Goal: Entertainment & Leisure: Consume media (video, audio)

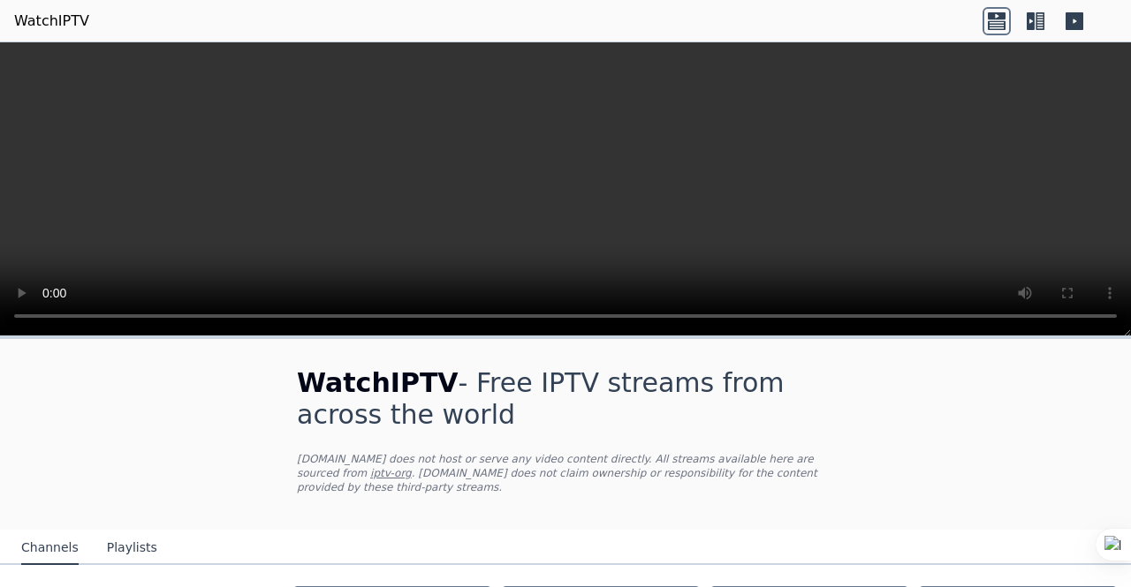
click at [705, 436] on div "WatchIPTV - Free IPTV streams from across the world [DOMAIN_NAME] does not host…" at bounding box center [566, 434] width 594 height 191
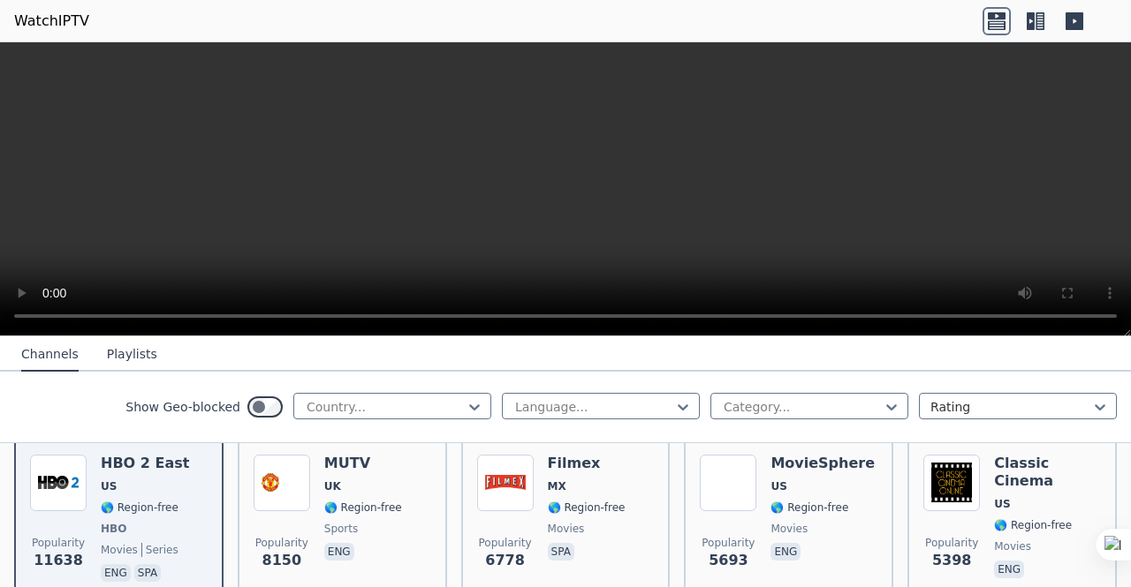
scroll to position [177, 0]
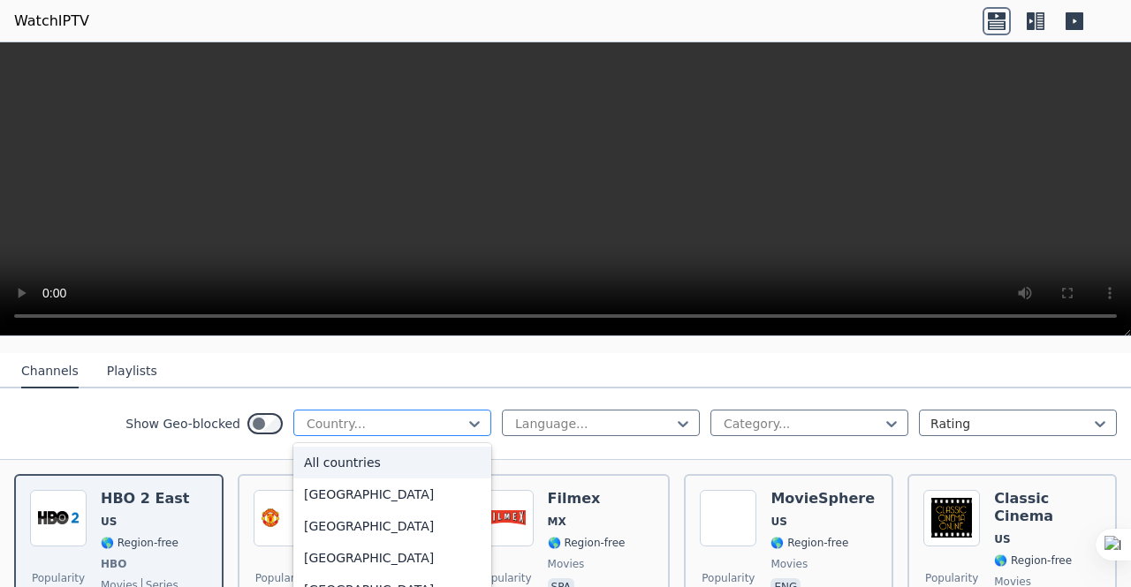
click at [429, 421] on div "Country..." at bounding box center [392, 423] width 198 height 27
type input "**"
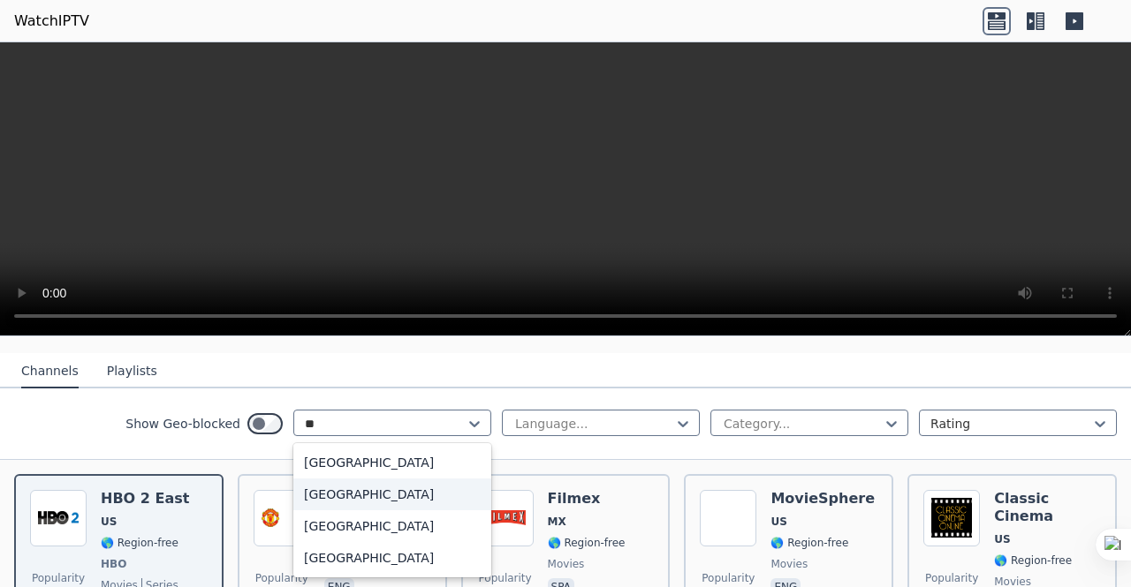
click at [345, 479] on div "[GEOGRAPHIC_DATA]" at bounding box center [392, 495] width 198 height 32
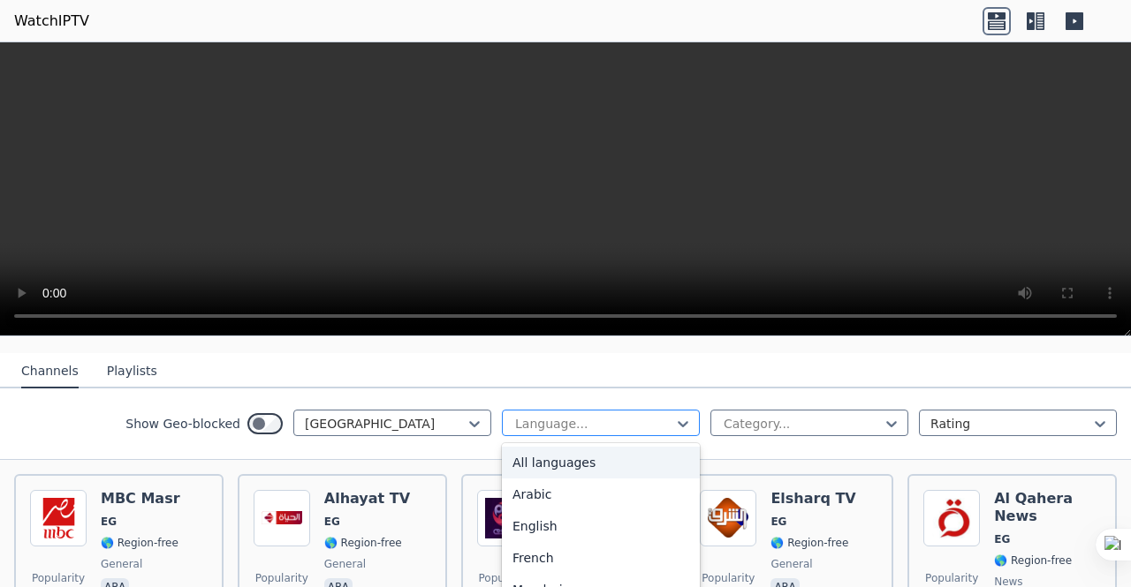
click at [590, 415] on div at bounding box center [593, 424] width 161 height 18
click at [528, 484] on div "Arabic" at bounding box center [601, 495] width 198 height 32
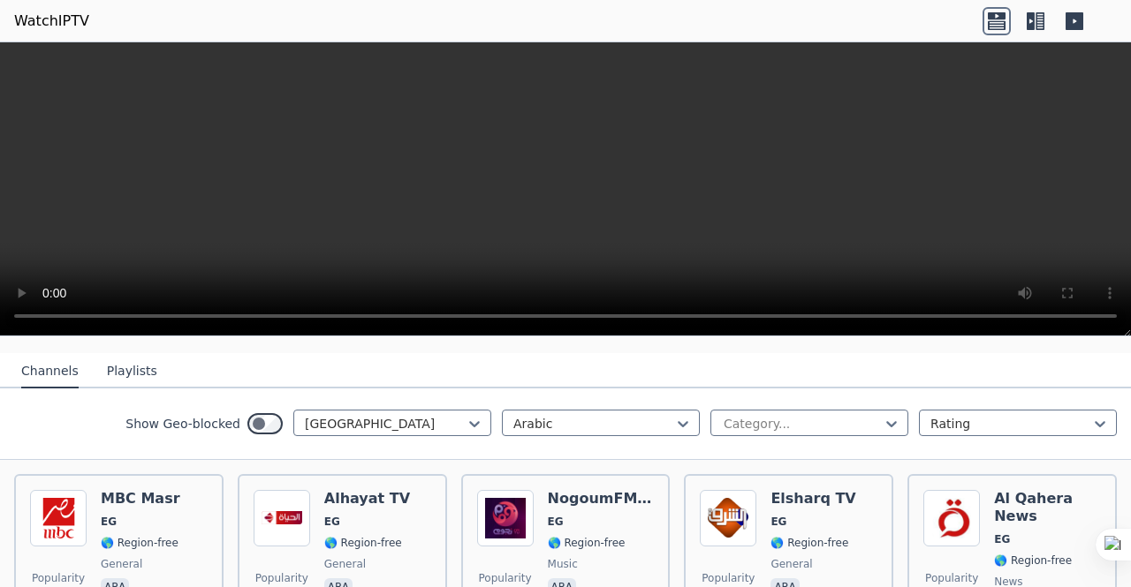
click at [268, 389] on div "Show Geo-blocked Egypt Arabic Category... Rating" at bounding box center [565, 425] width 1131 height 72
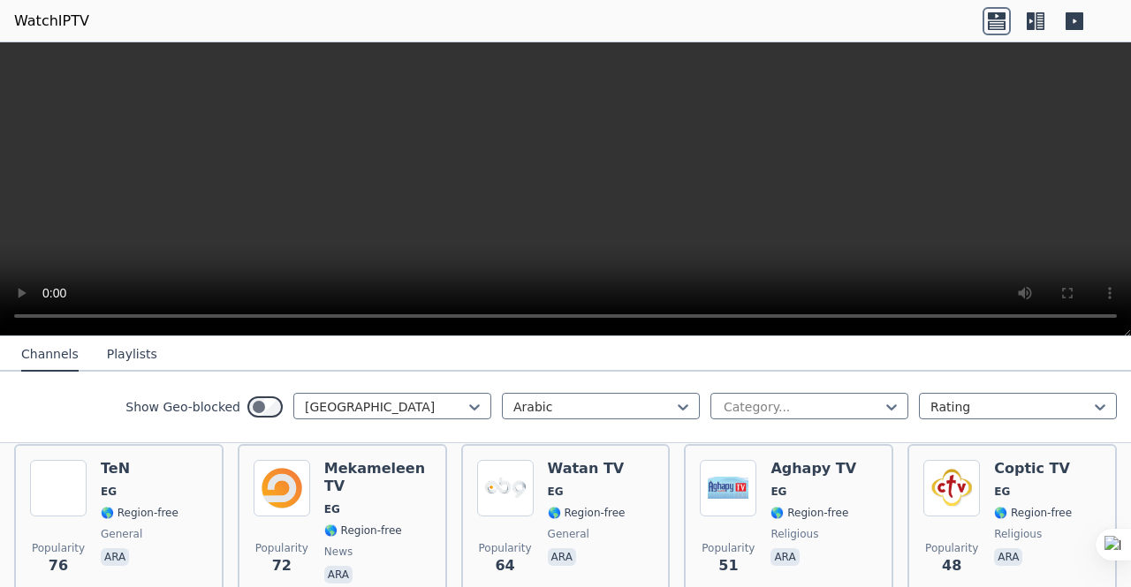
scroll to position [415, 0]
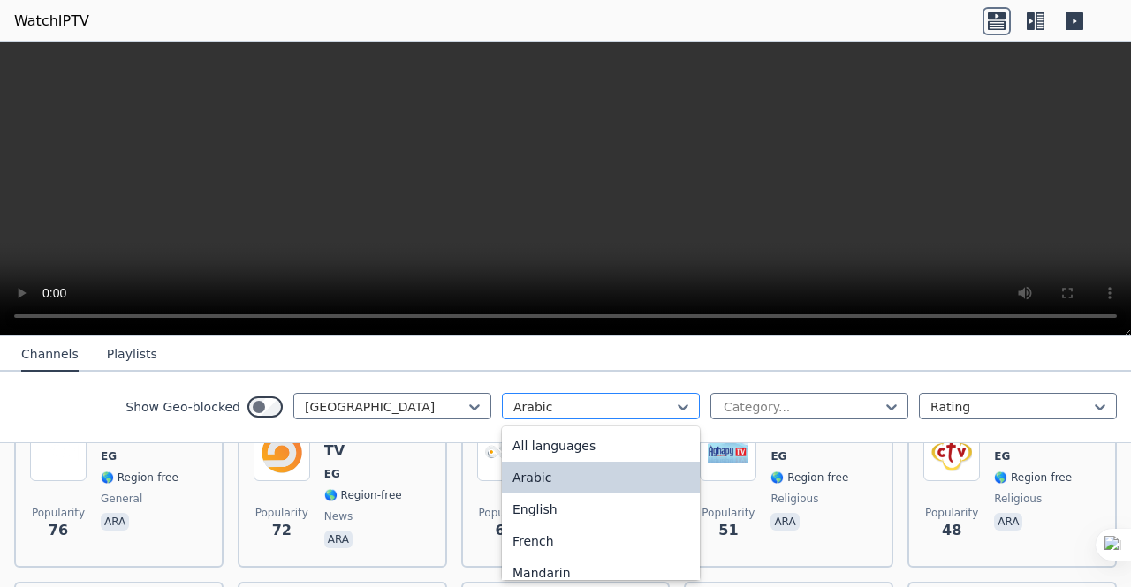
click at [571, 406] on div at bounding box center [593, 407] width 161 height 18
click at [539, 504] on div "English" at bounding box center [601, 510] width 198 height 32
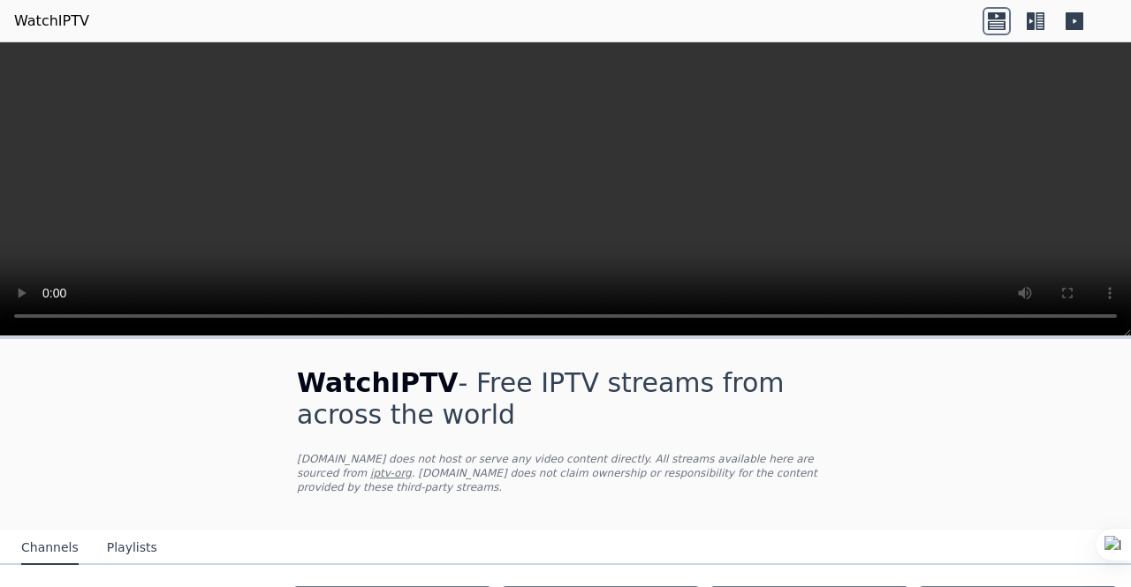
click at [539, 504] on div "WatchIPTV - Free IPTV streams from across the world [DOMAIN_NAME] does not host…" at bounding box center [566, 434] width 594 height 191
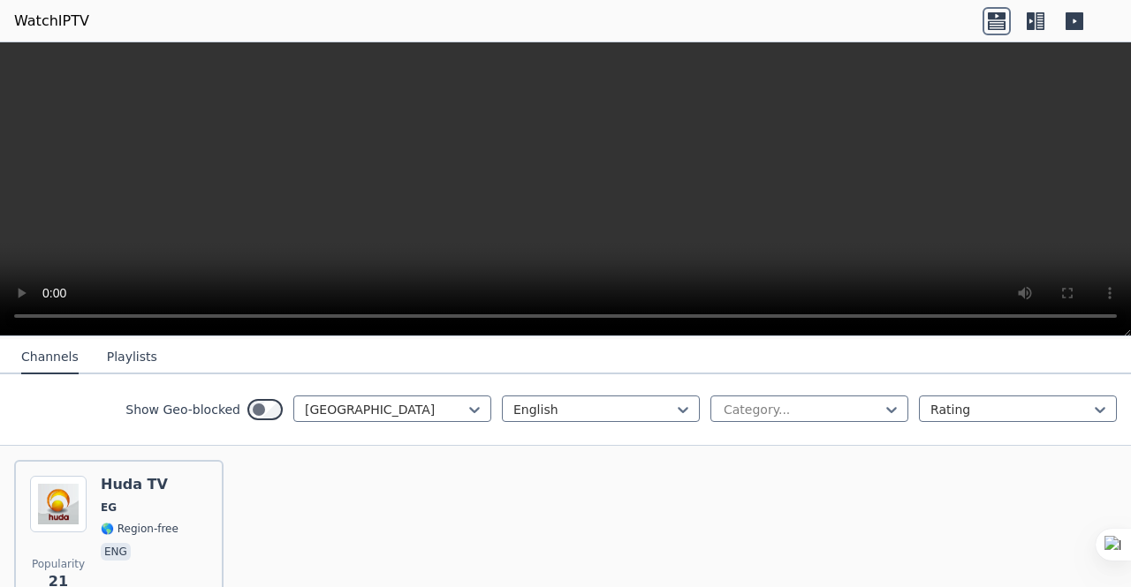
scroll to position [175, 0]
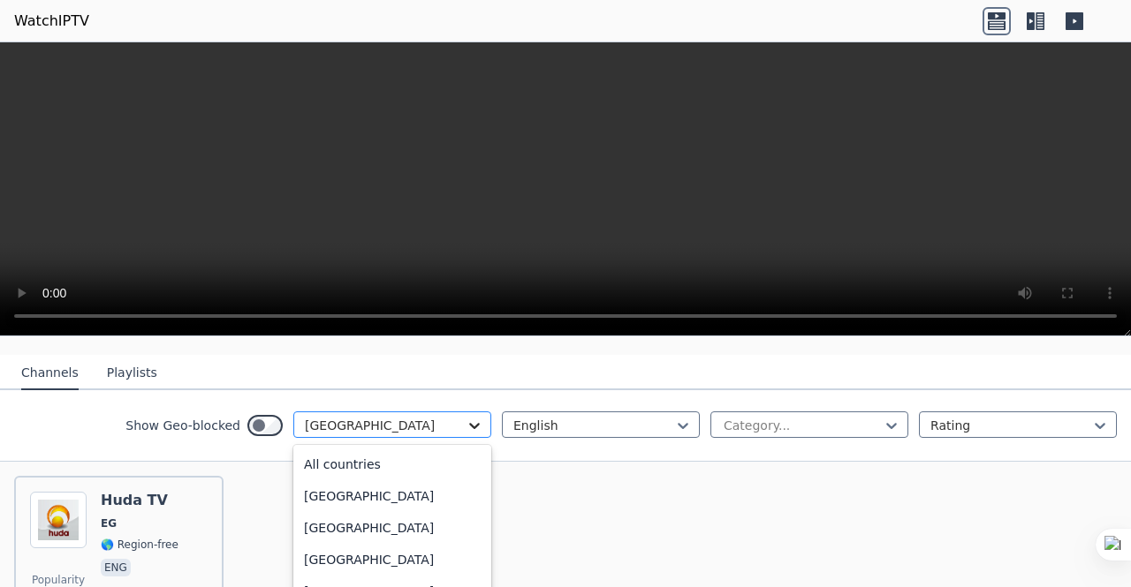
click at [468, 417] on icon at bounding box center [475, 426] width 18 height 18
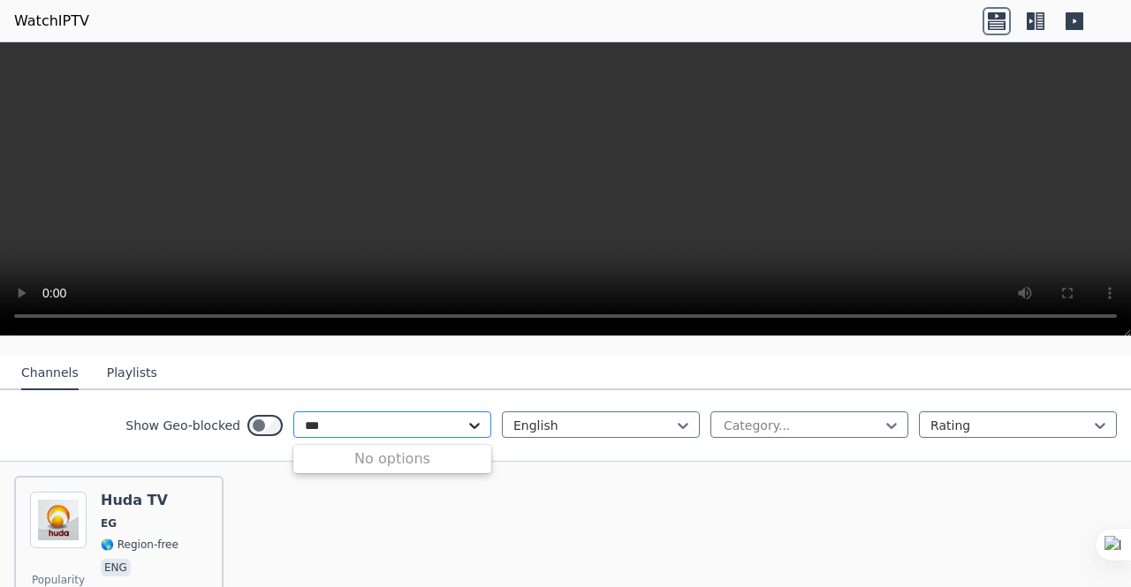
scroll to position [0, 0]
type input "***"
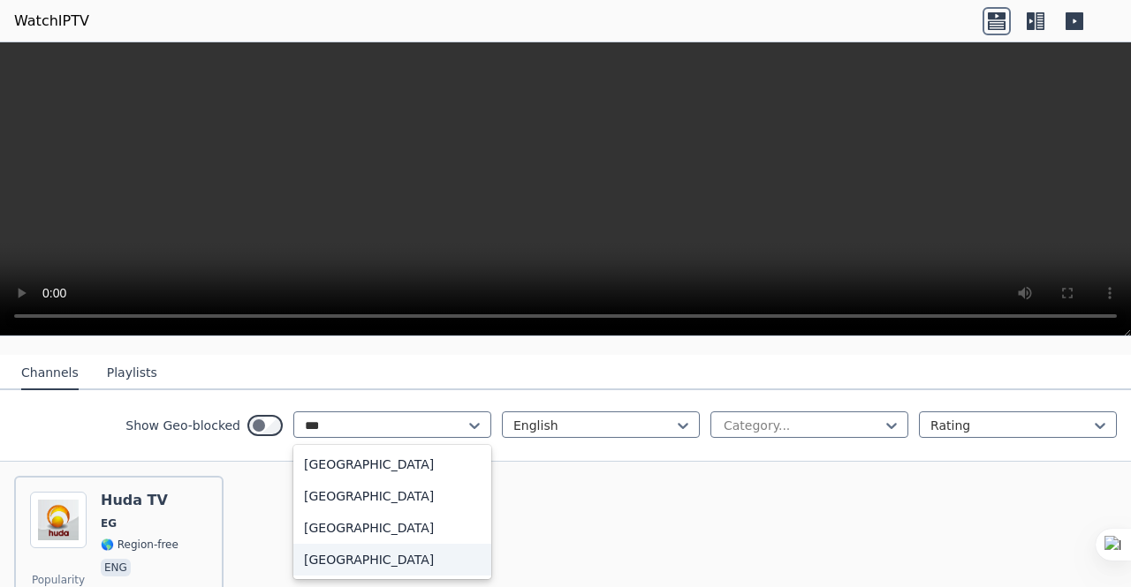
click at [355, 544] on div "[GEOGRAPHIC_DATA]" at bounding box center [392, 560] width 198 height 32
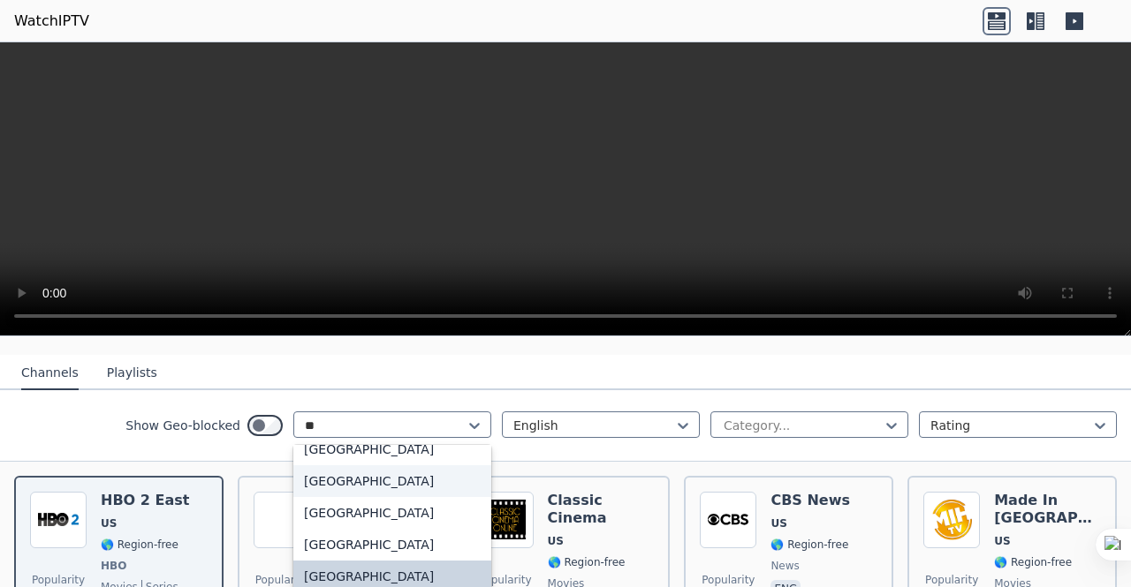
scroll to position [110, 0]
type input "***"
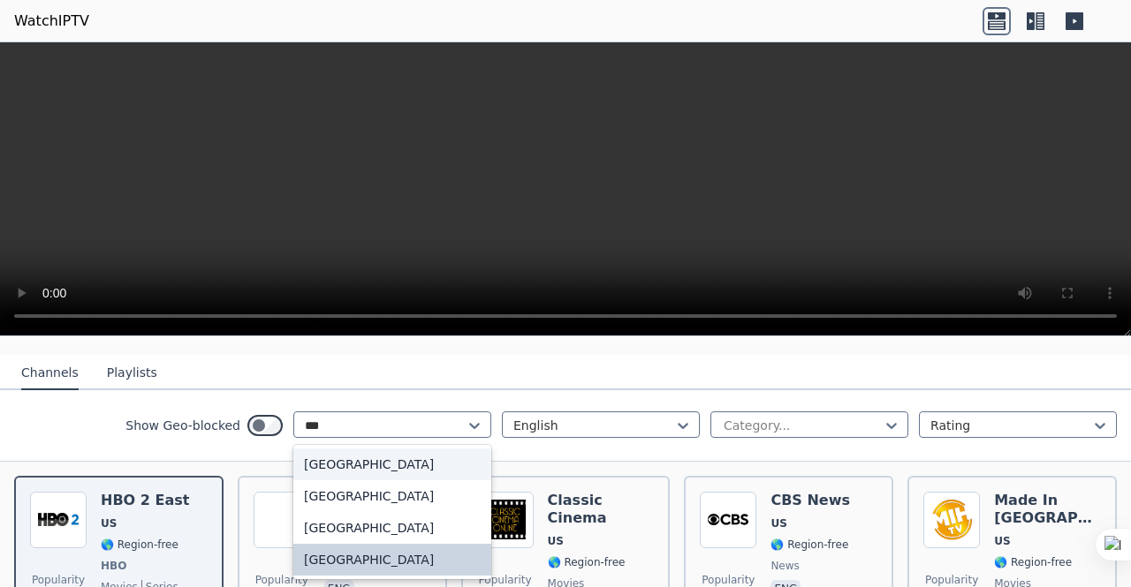
scroll to position [0, 0]
click at [403, 487] on div "[GEOGRAPHIC_DATA]" at bounding box center [392, 497] width 198 height 32
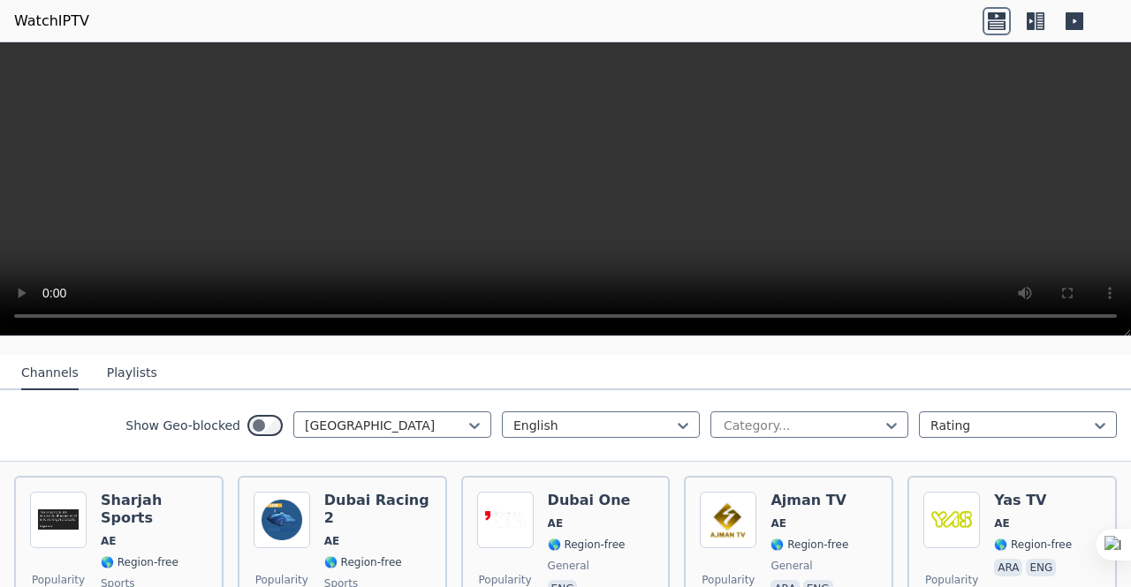
click at [18, 413] on div "Show Geo-blocked [GEOGRAPHIC_DATA] English Category... Rating" at bounding box center [565, 426] width 1131 height 72
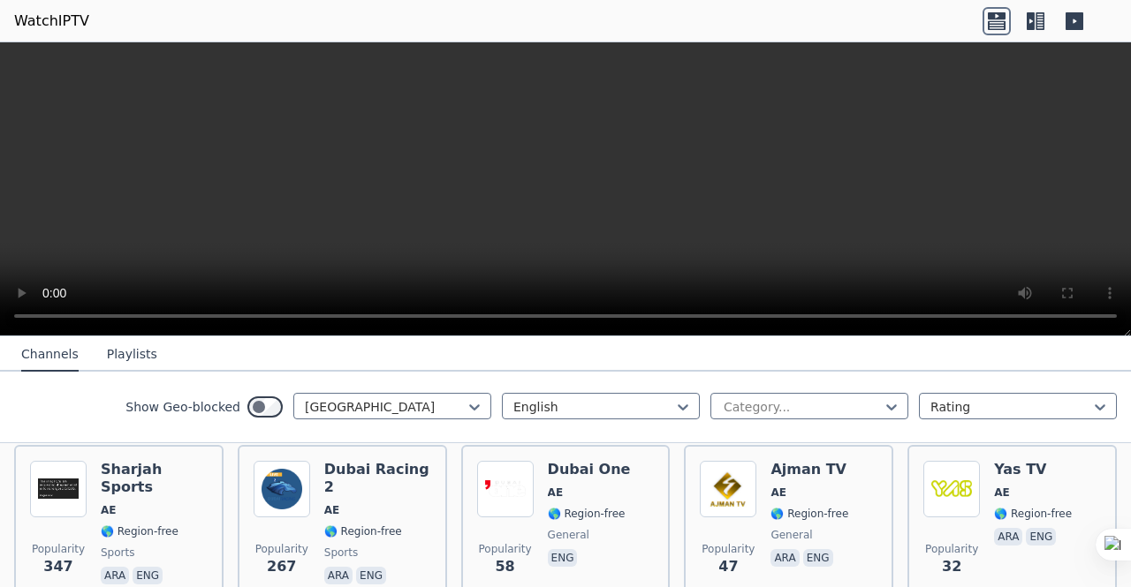
scroll to position [175, 0]
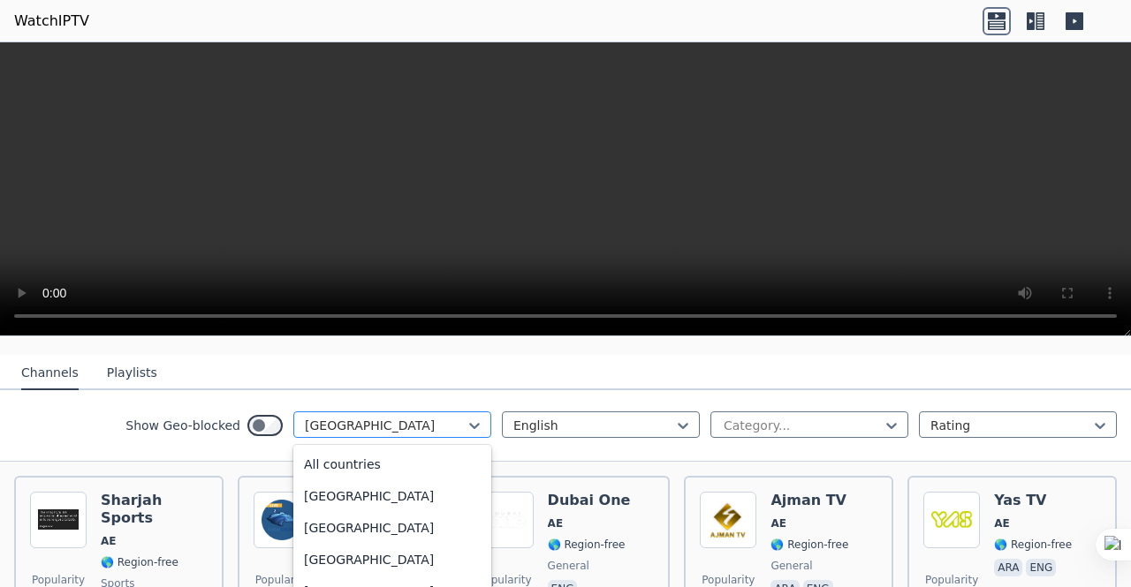
click at [432, 412] on div "[GEOGRAPHIC_DATA]" at bounding box center [392, 425] width 198 height 27
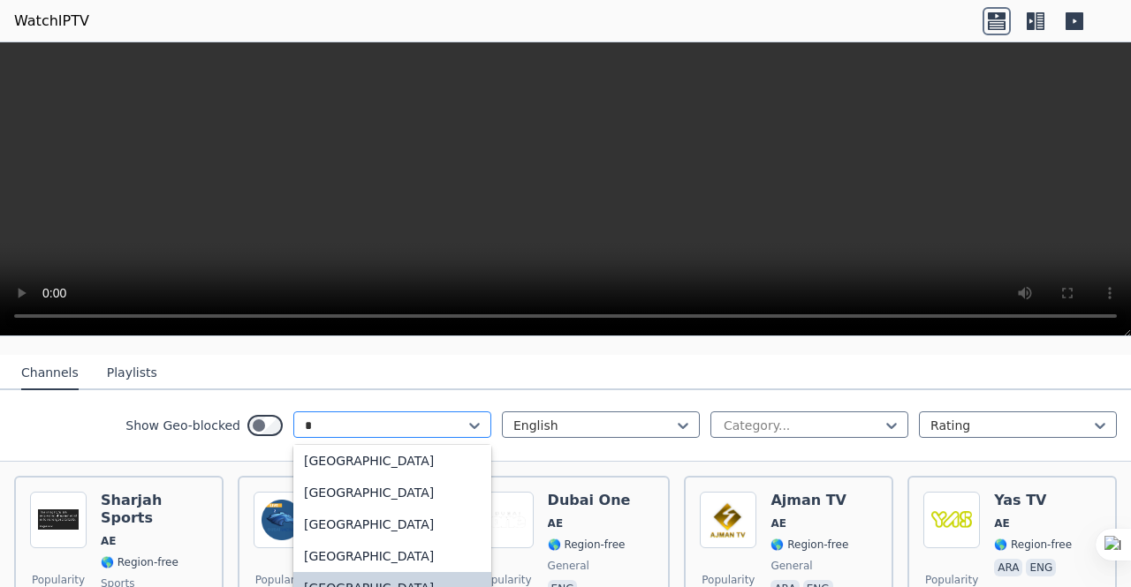
type input "**"
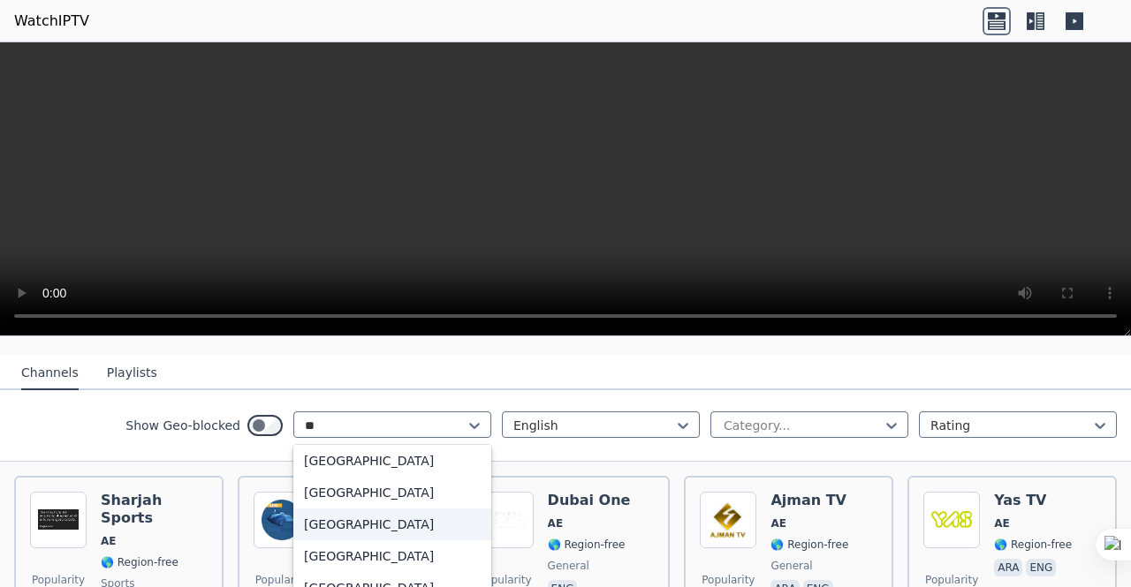
click at [411, 509] on div "[GEOGRAPHIC_DATA]" at bounding box center [392, 525] width 198 height 32
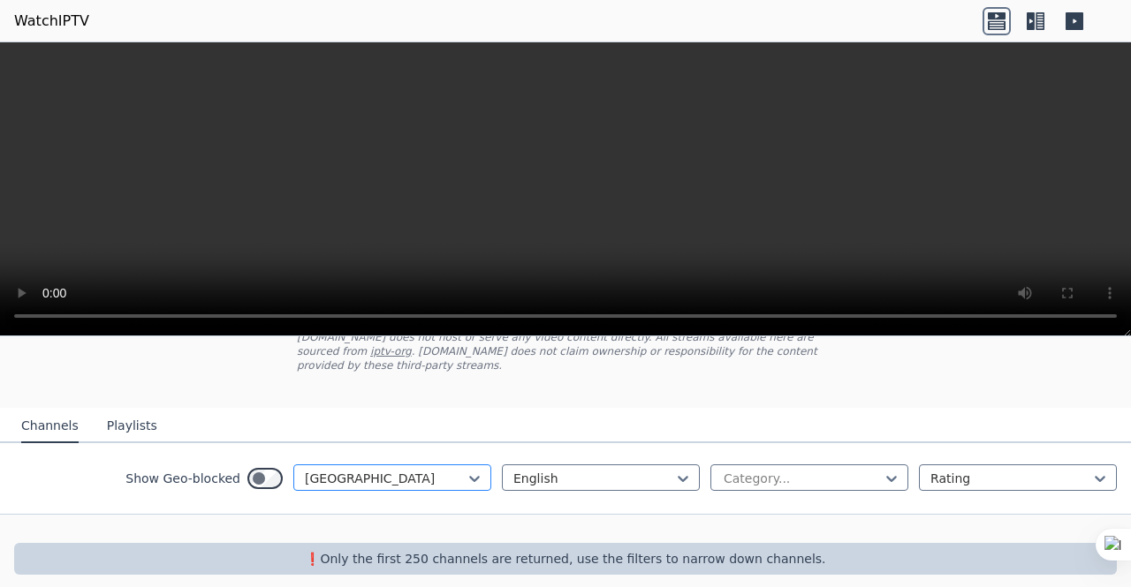
scroll to position [168, 0]
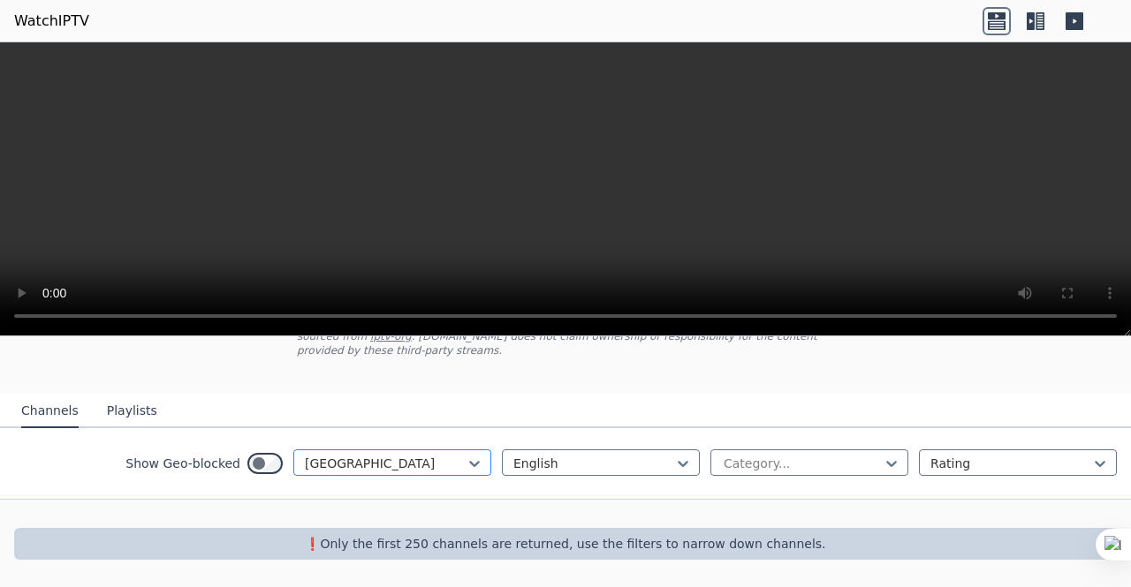
click at [415, 464] on div "option [GEOGRAPHIC_DATA], selected. [GEOGRAPHIC_DATA]" at bounding box center [392, 463] width 198 height 27
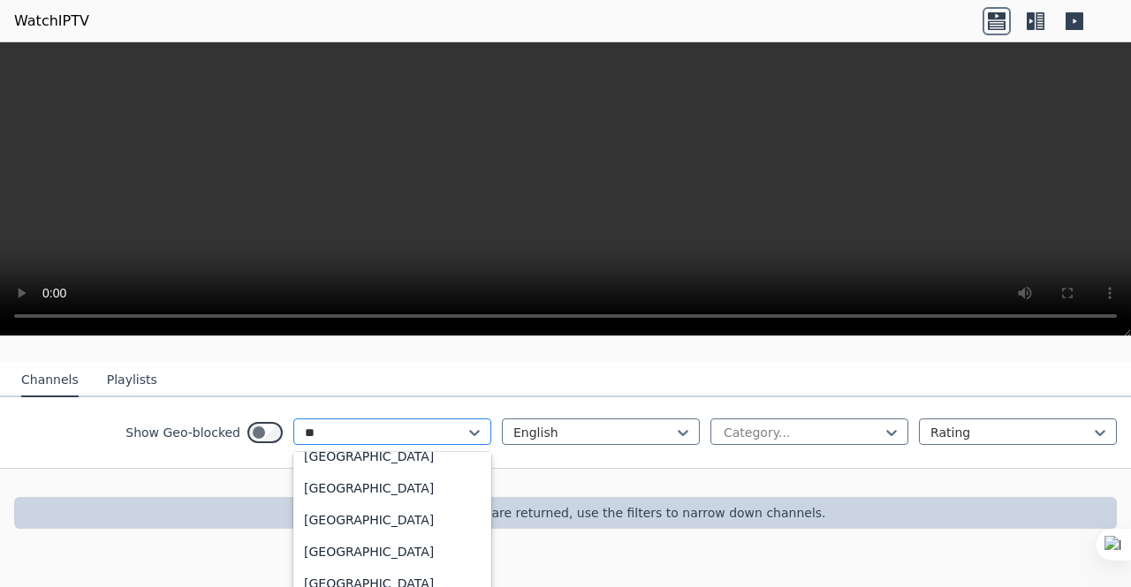
scroll to position [110, 0]
type input "***"
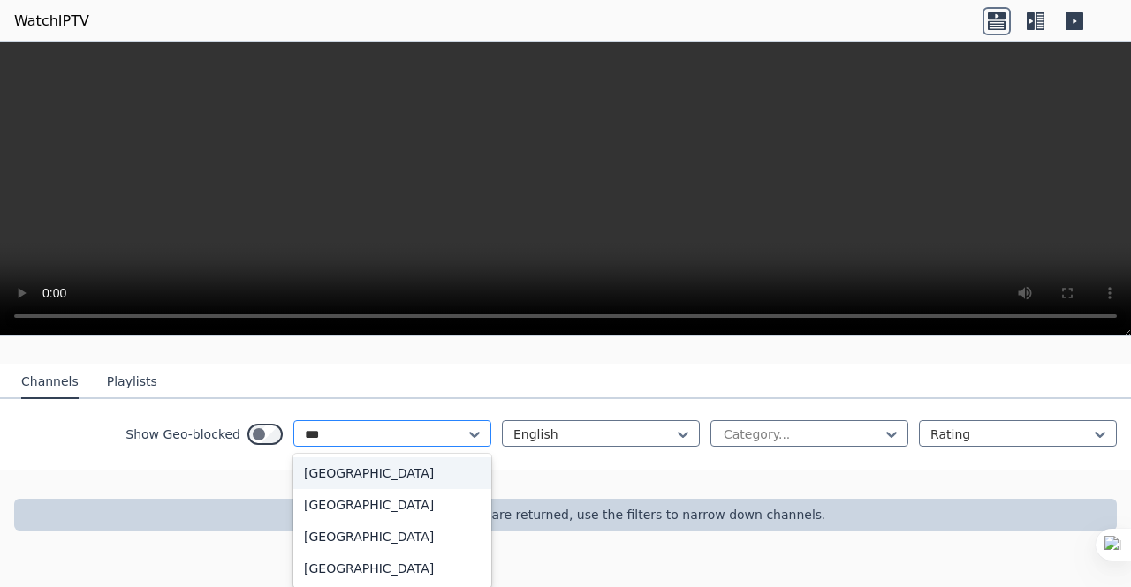
scroll to position [152, 0]
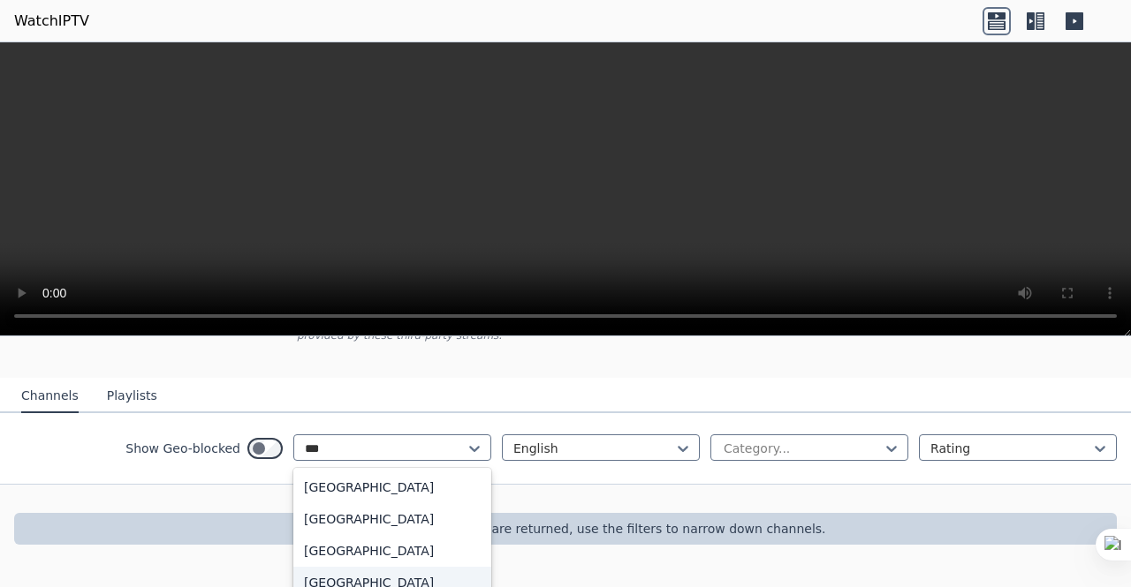
click at [349, 572] on div "[GEOGRAPHIC_DATA]" at bounding box center [392, 583] width 198 height 32
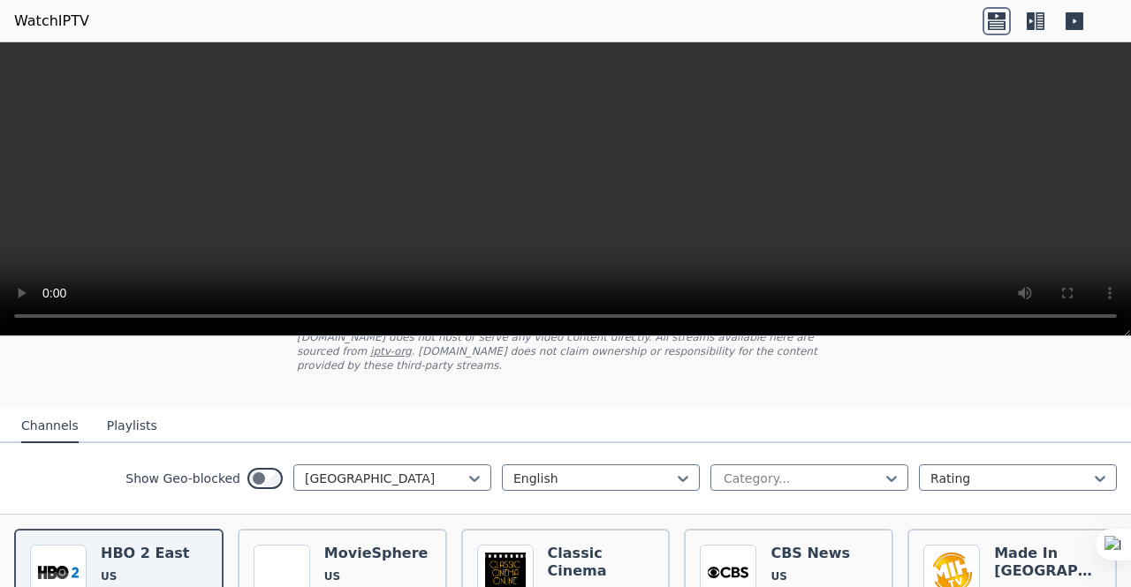
scroll to position [175, 0]
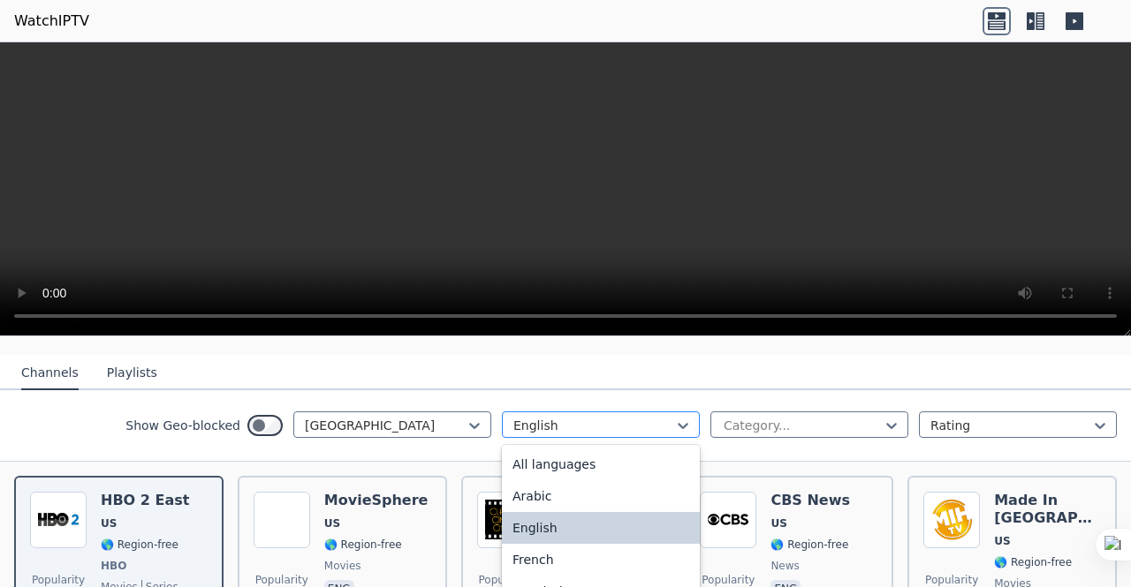
click at [570, 417] on div at bounding box center [593, 426] width 161 height 18
click at [555, 481] on div "Arabic" at bounding box center [601, 497] width 198 height 32
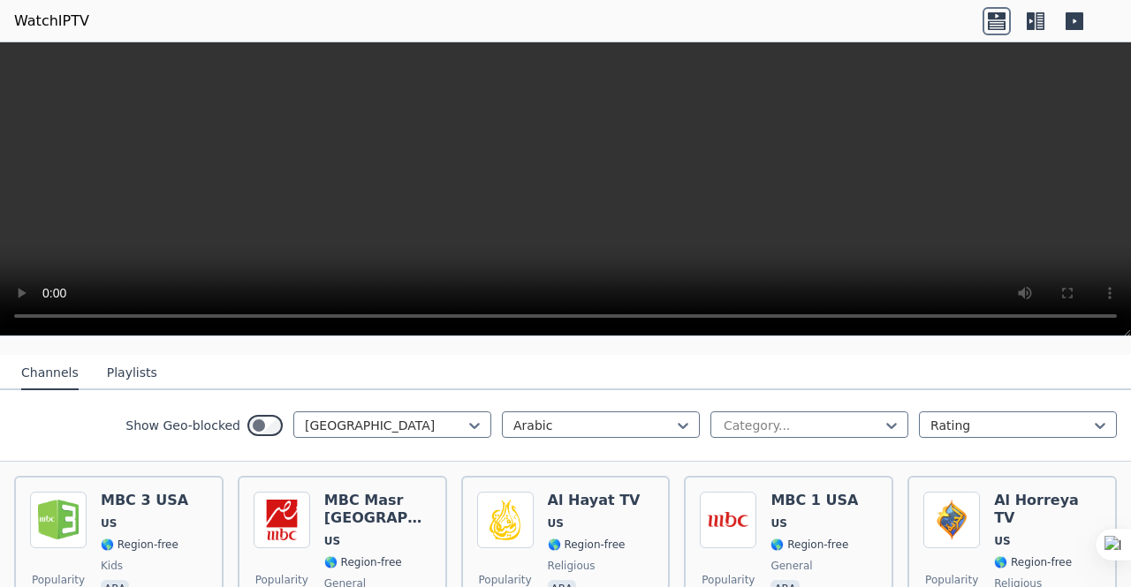
click at [0, 441] on div "Show Geo-blocked [GEOGRAPHIC_DATA] Arabic Category... Rating" at bounding box center [565, 426] width 1131 height 72
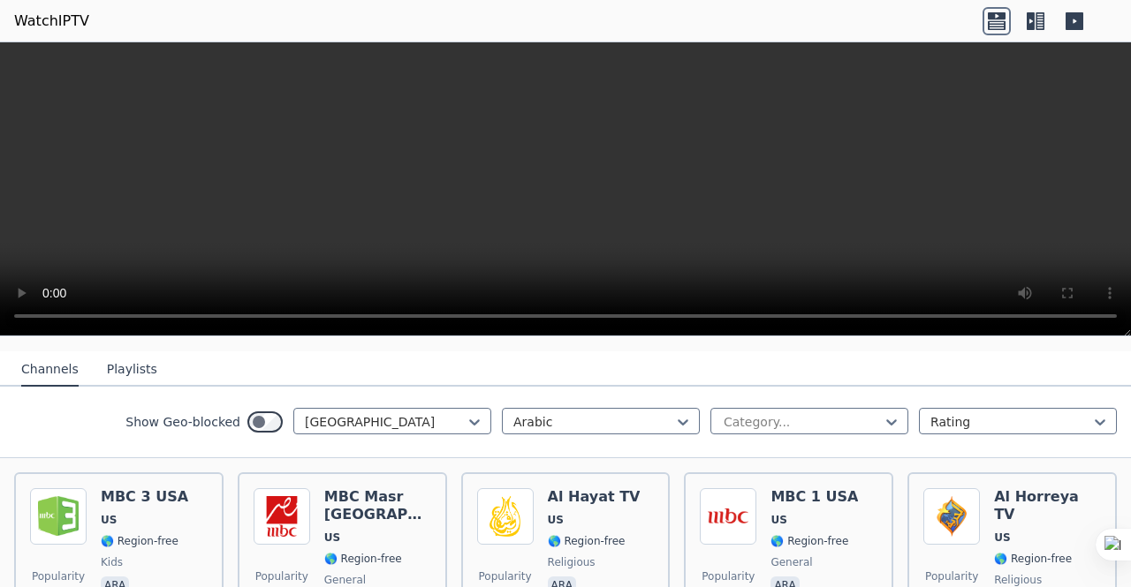
scroll to position [143, 0]
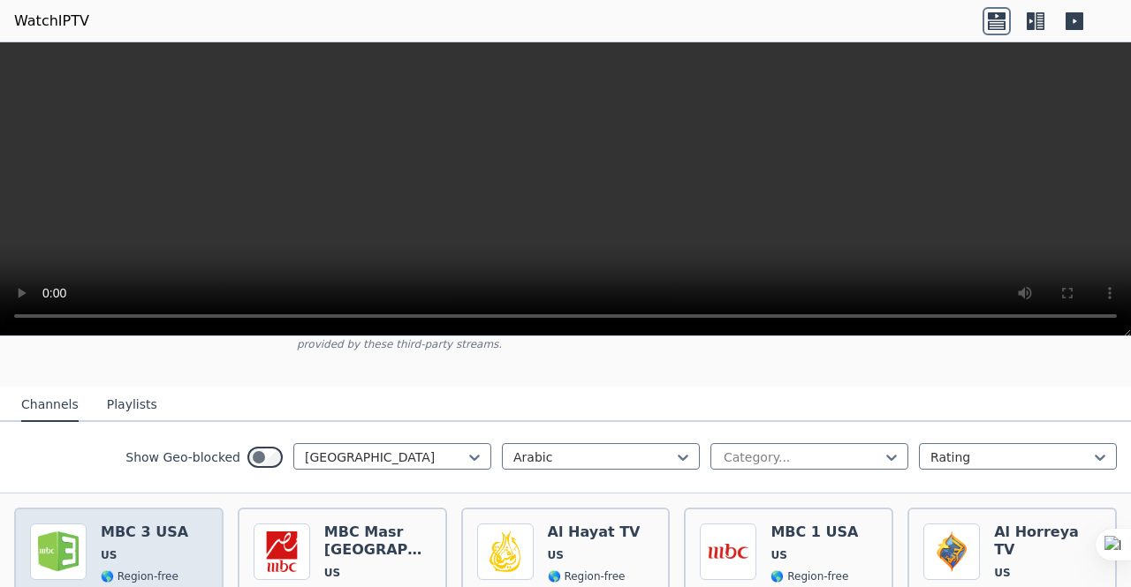
click at [182, 524] on div "Popularity 254 MBC 3 [GEOGRAPHIC_DATA] [GEOGRAPHIC_DATA] 🌎 Region-free kids ara" at bounding box center [119, 587] width 178 height 127
click at [94, 524] on div "Popularity 254 MBC 3 [GEOGRAPHIC_DATA] [GEOGRAPHIC_DATA] 🌎 Region-free kids ara" at bounding box center [119, 587] width 178 height 127
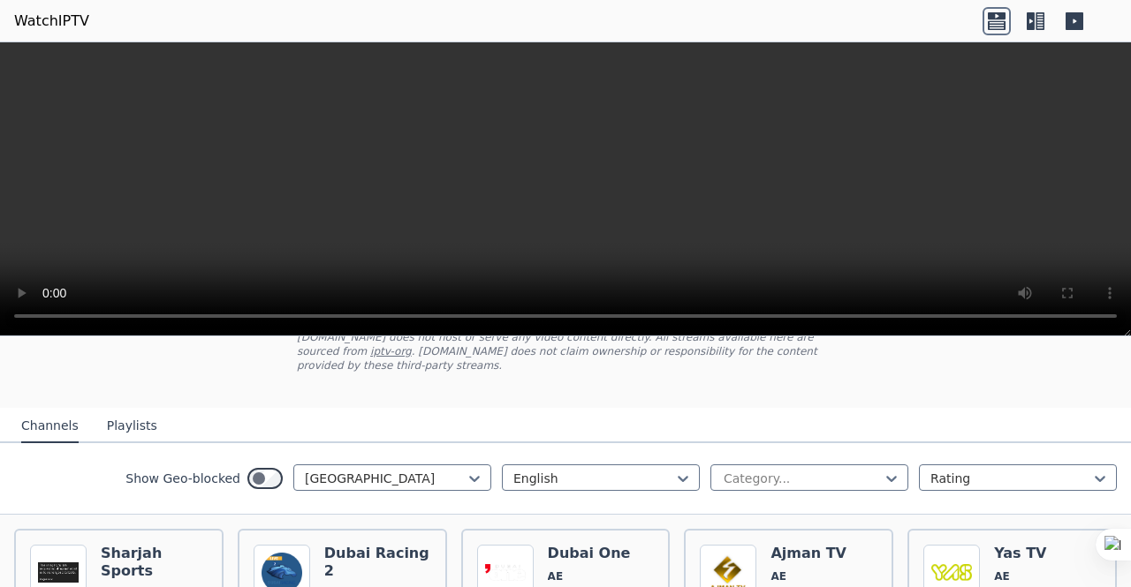
scroll to position [143, 0]
